Goal: Information Seeking & Learning: Learn about a topic

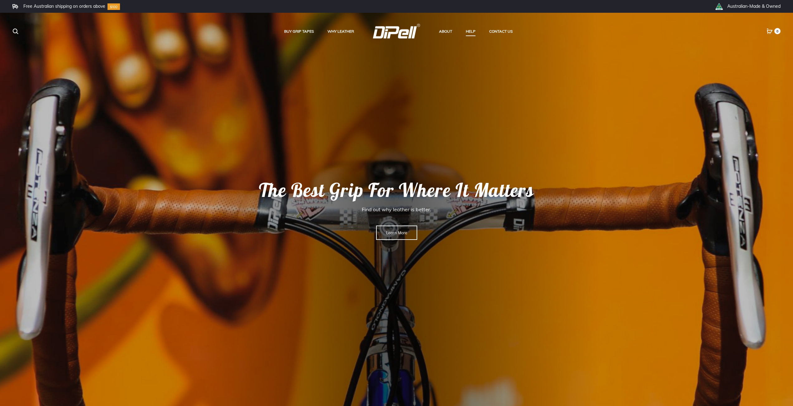
drag, startPoint x: 221, startPoint y: 172, endPoint x: 525, endPoint y: 199, distance: 305.5
click at [518, 200] on rs-slide "The Best Grip For Where It Matters Find out why leather is better. Learn More" at bounding box center [396, 210] width 793 height 394
drag, startPoint x: 541, startPoint y: 184, endPoint x: 275, endPoint y: 195, distance: 266.2
click at [276, 198] on rs-layer "The Best Grip For Where It Matters" at bounding box center [396, 189] width 386 height 23
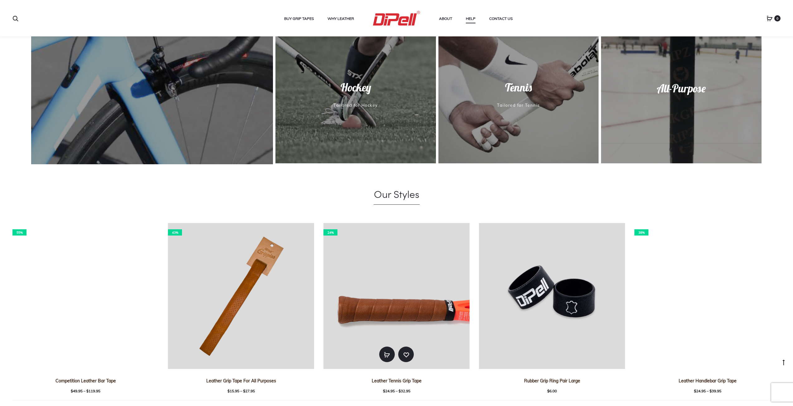
scroll to position [616, 0]
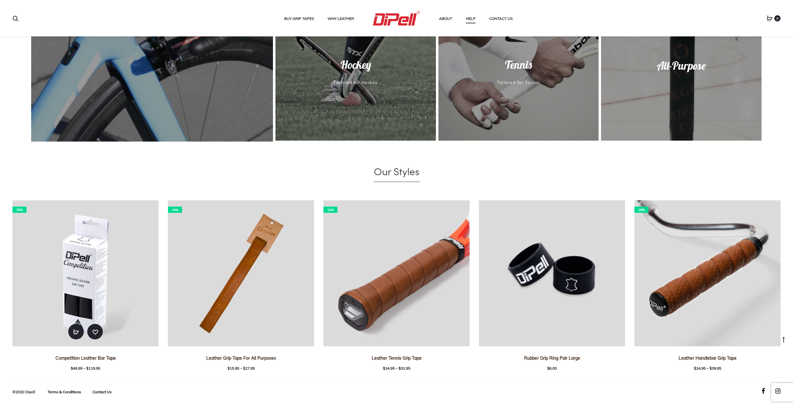
click at [85, 254] on img at bounding box center [85, 274] width 146 height 146
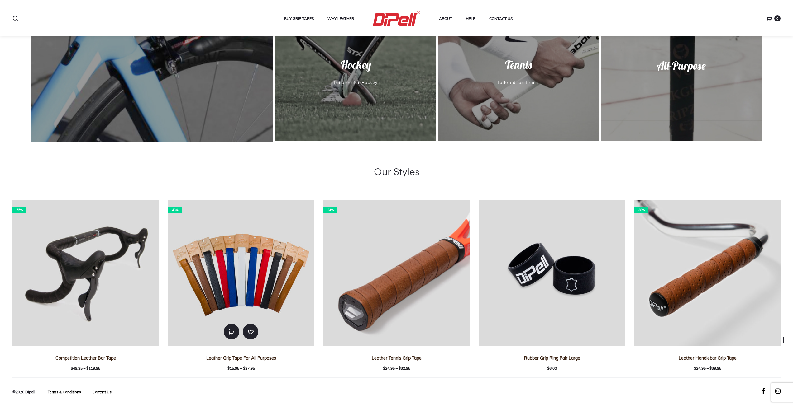
click at [248, 254] on img at bounding box center [241, 274] width 146 height 146
click at [245, 249] on img at bounding box center [241, 274] width 146 height 146
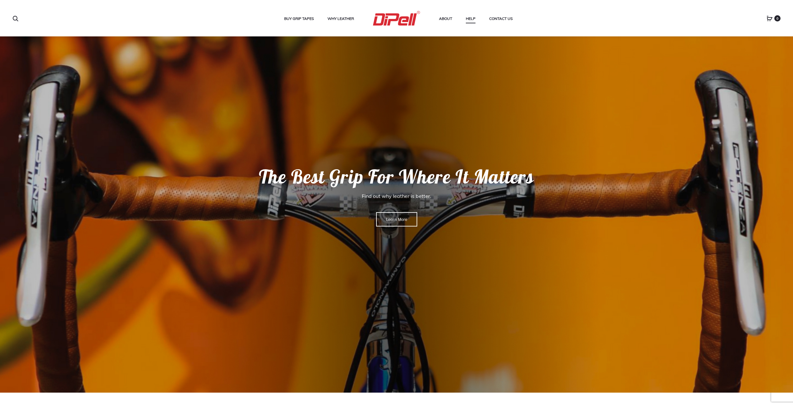
scroll to position [0, 0]
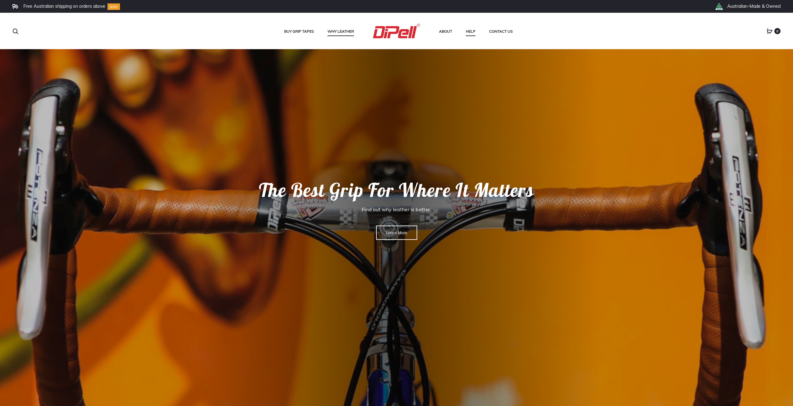
click at [344, 31] on link "Why Leather" at bounding box center [340, 31] width 26 height 8
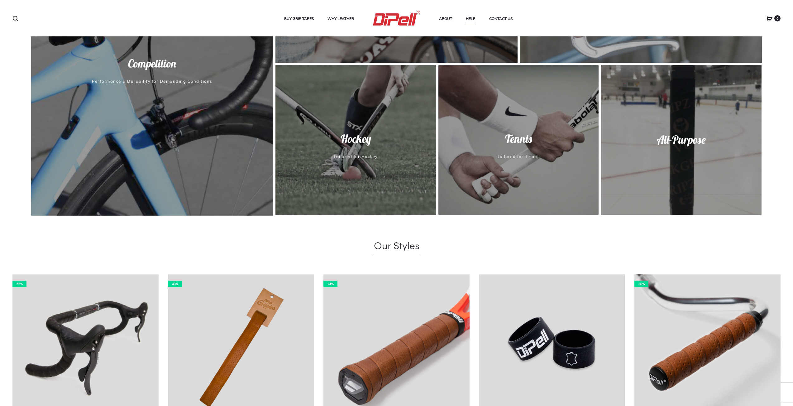
scroll to position [523, 0]
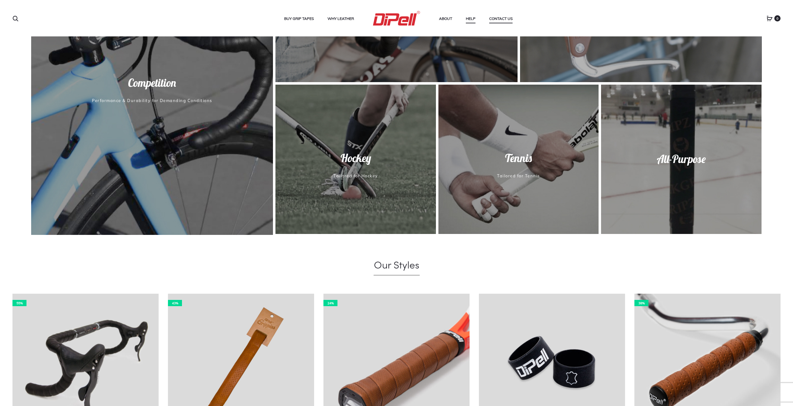
click at [500, 19] on link "Contact Us" at bounding box center [500, 19] width 23 height 8
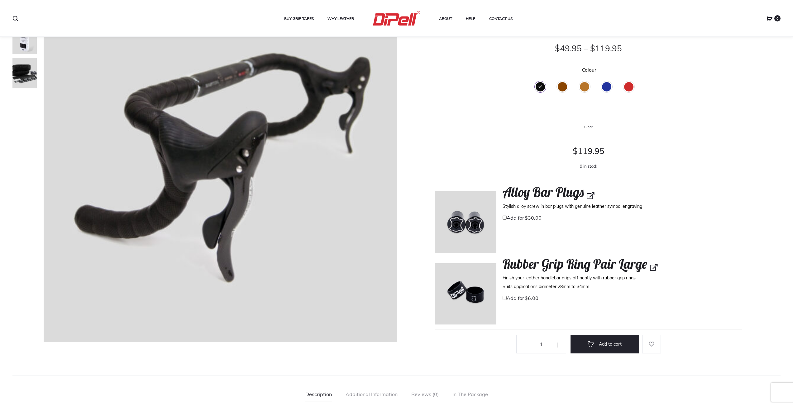
scroll to position [93, 0]
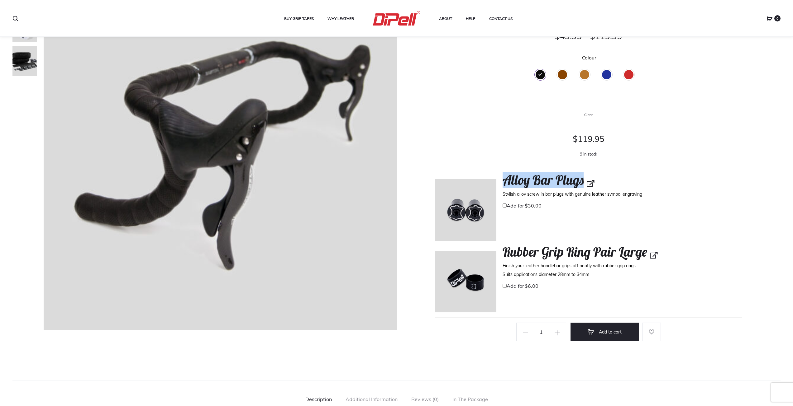
drag, startPoint x: 506, startPoint y: 183, endPoint x: 587, endPoint y: 181, distance: 81.9
click at [587, 181] on h4 "Alloy Bar Plugs" at bounding box center [622, 181] width 240 height 16
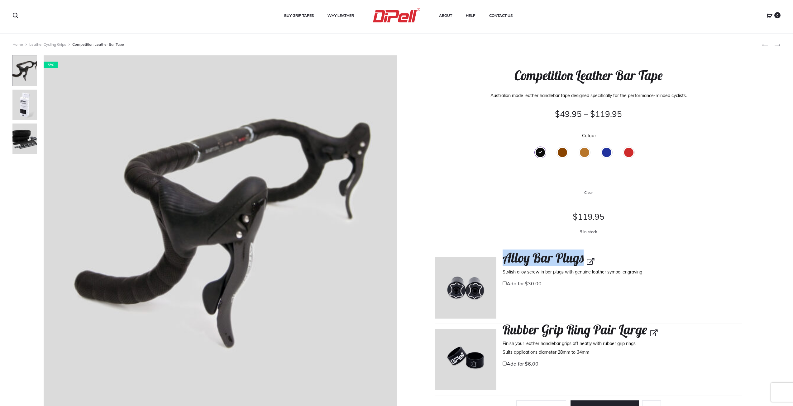
scroll to position [0, 0]
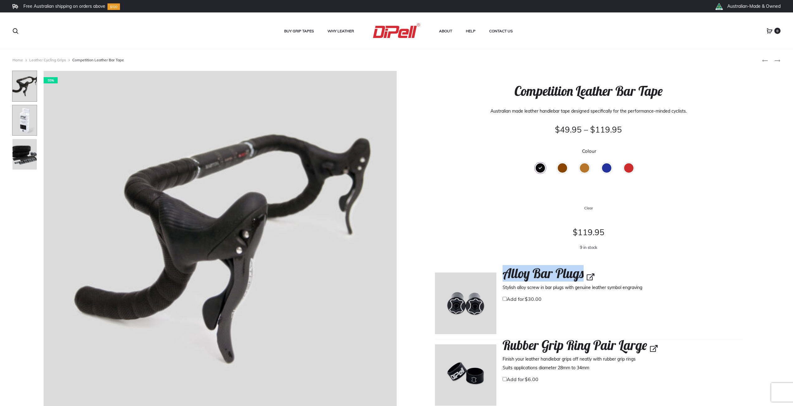
click at [25, 118] on img at bounding box center [24, 120] width 25 height 31
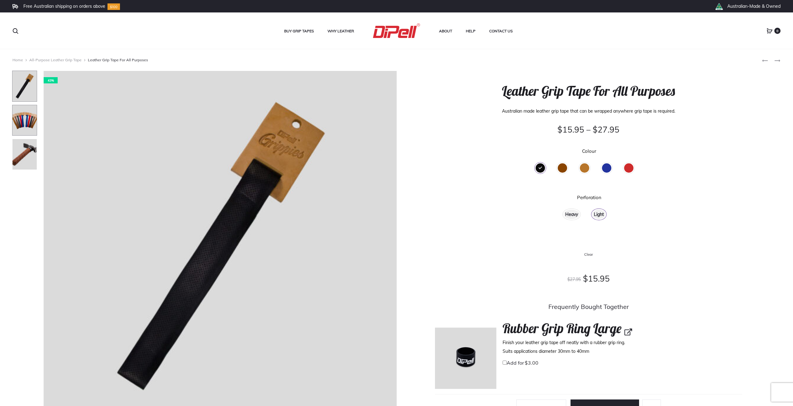
click at [19, 117] on img at bounding box center [24, 120] width 25 height 31
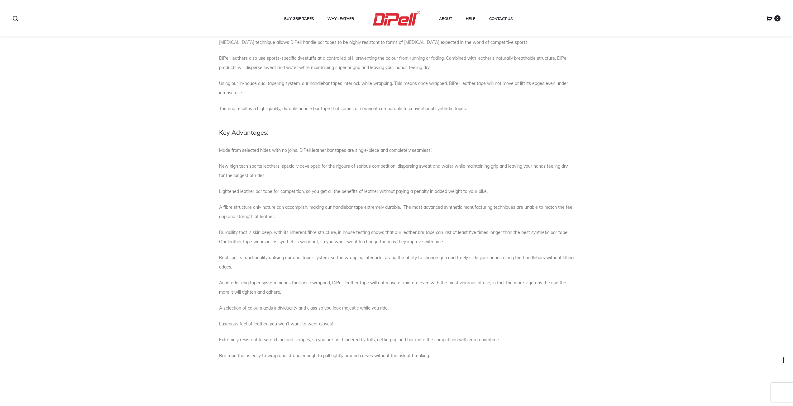
scroll to position [274, 0]
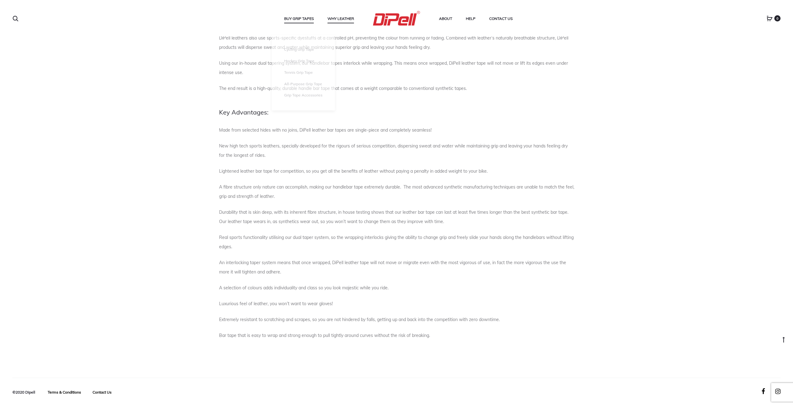
click at [306, 21] on link "Buy Grip Tapes" at bounding box center [299, 19] width 30 height 8
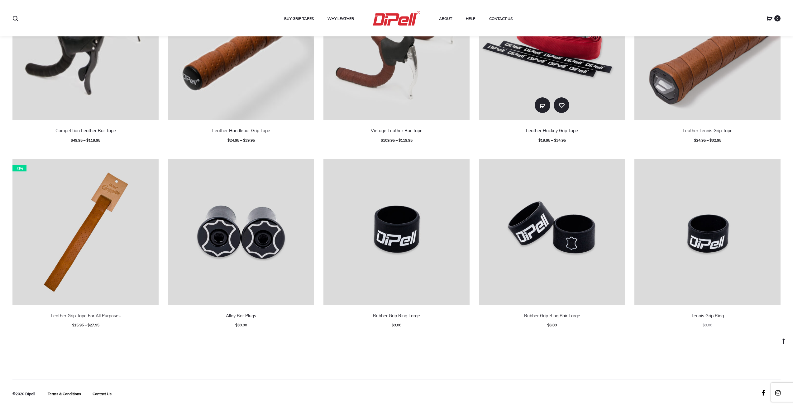
scroll to position [269, 0]
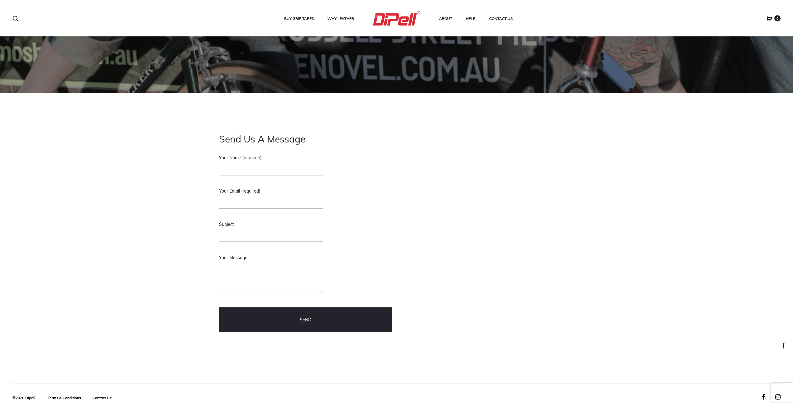
scroll to position [113, 0]
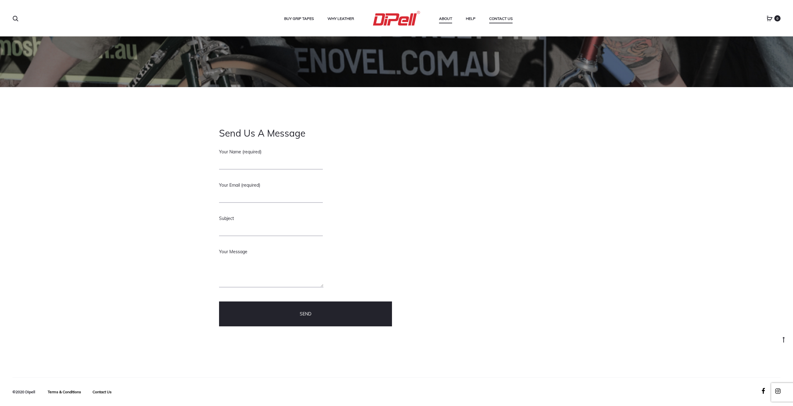
click at [451, 17] on link "About" at bounding box center [445, 19] width 13 height 8
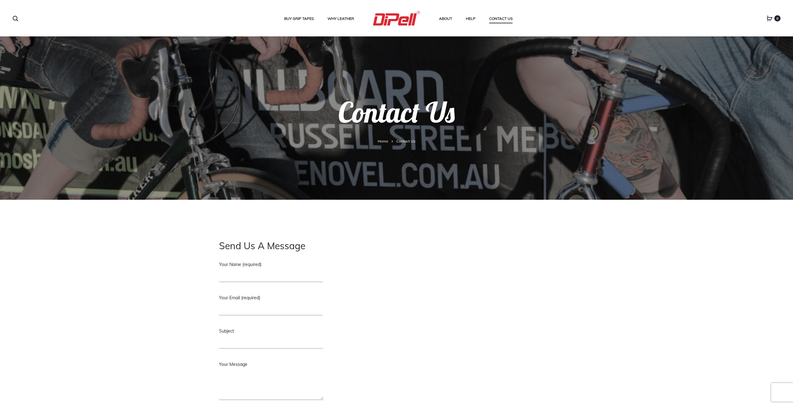
scroll to position [113, 0]
